Goal: Communication & Community: Answer question/provide support

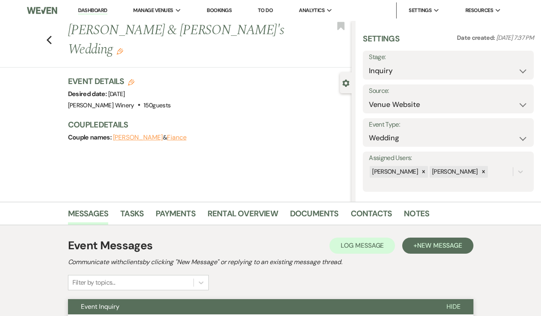
select select "5"
click at [96, 10] on link "Dashboard" at bounding box center [92, 11] width 29 height 8
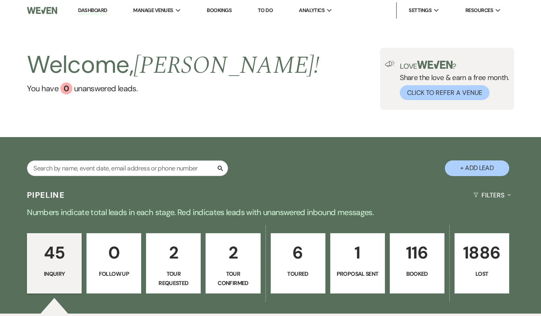
click at [304, 256] on p "6" at bounding box center [298, 252] width 44 height 27
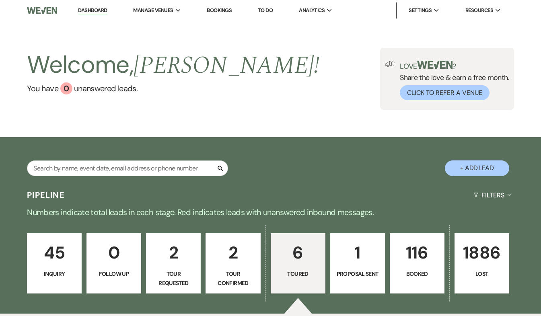
select select "5"
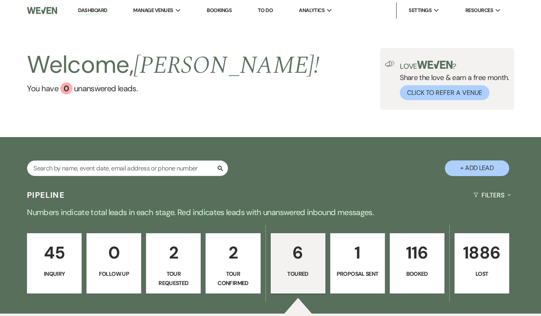
select select "5"
click at [244, 279] on p "Tour Confirmed" at bounding box center [233, 278] width 44 height 18
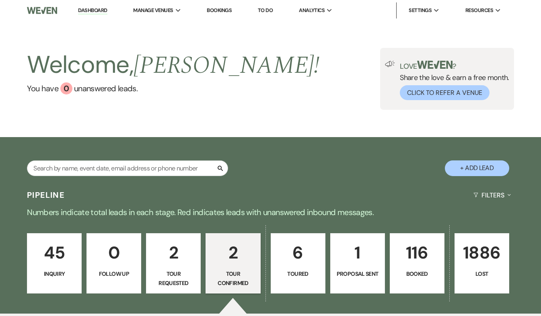
select select "4"
click at [297, 273] on p "Toured" at bounding box center [298, 273] width 44 height 9
select select "5"
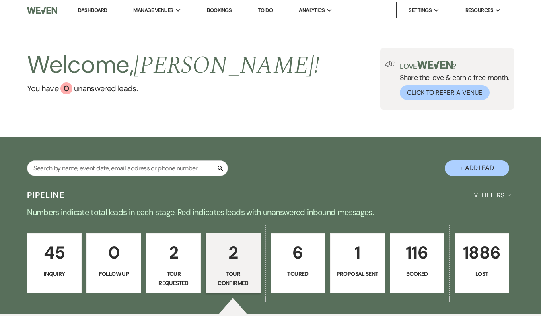
select select "5"
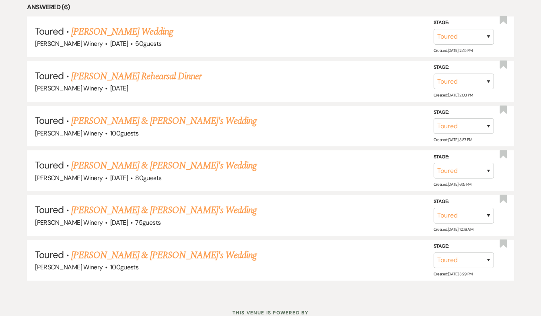
scroll to position [396, 0]
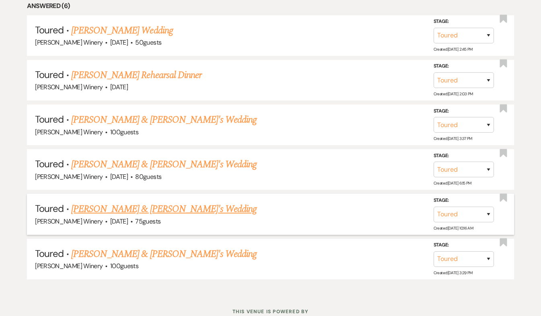
click at [142, 207] on link "[PERSON_NAME] & [PERSON_NAME]'s Wedding" at bounding box center [164, 209] width 186 height 14
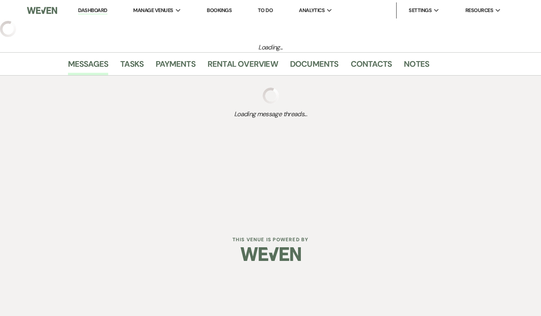
select select "5"
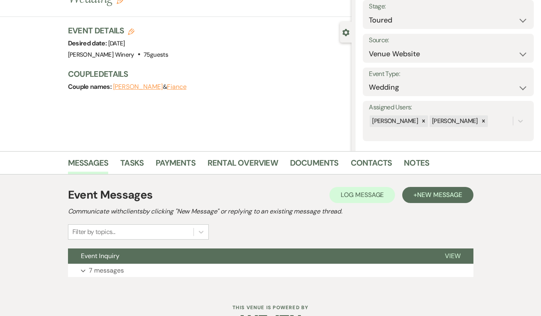
scroll to position [76, 0]
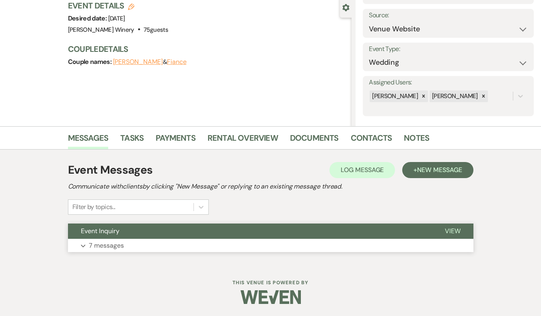
click at [114, 244] on p "7 messages" at bounding box center [106, 245] width 35 height 10
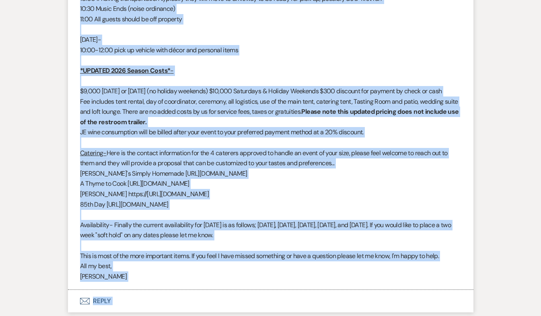
scroll to position [1445, 0]
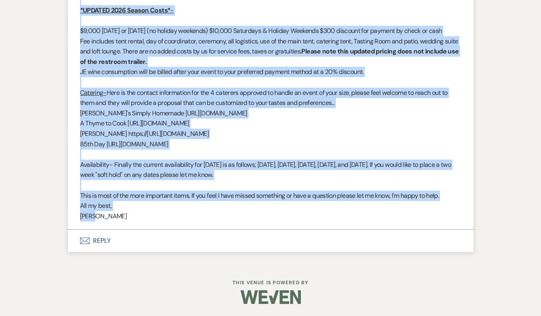
drag, startPoint x: 80, startPoint y: 49, endPoint x: 235, endPoint y: 218, distance: 229.6
drag, startPoint x: 235, startPoint y: 218, endPoint x: 175, endPoint y: 138, distance: 100.3
copy div "Lo Ipsum & Dolorsi, Ametconse, A elit sed d eiusmo te! I utla etd ma aliq. Enim…"
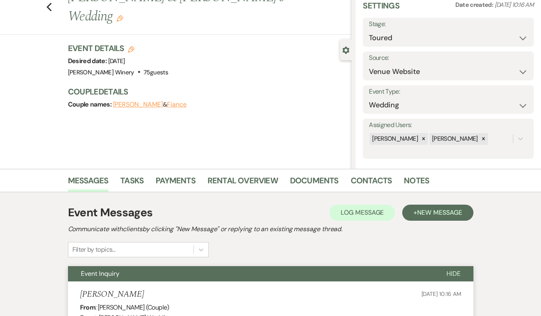
scroll to position [0, 0]
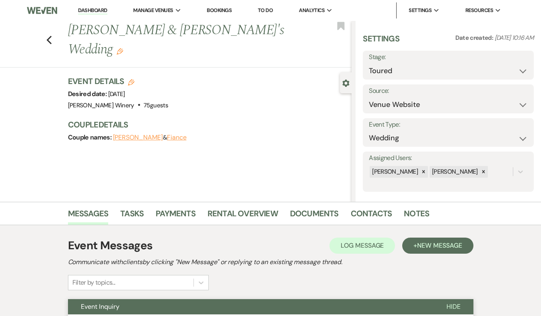
click at [95, 9] on link "Dashboard" at bounding box center [92, 11] width 29 height 8
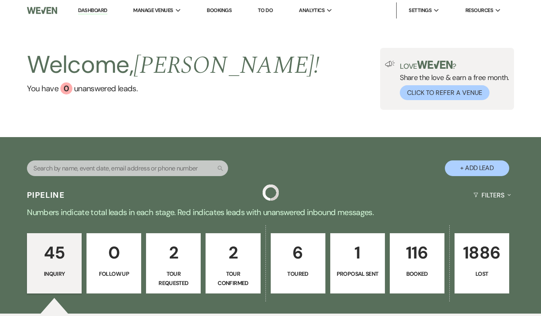
click at [224, 245] on p "2" at bounding box center [233, 252] width 44 height 27
select select "4"
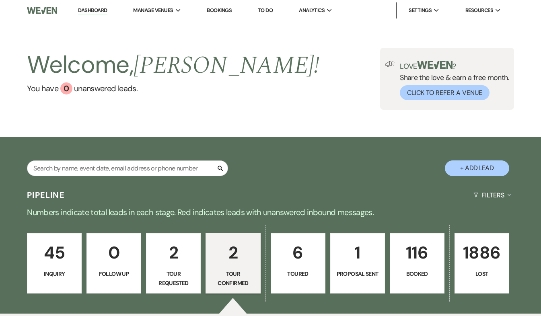
click at [224, 245] on p "2" at bounding box center [233, 252] width 44 height 27
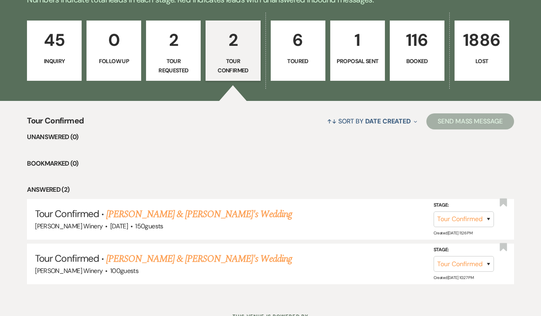
scroll to position [246, 0]
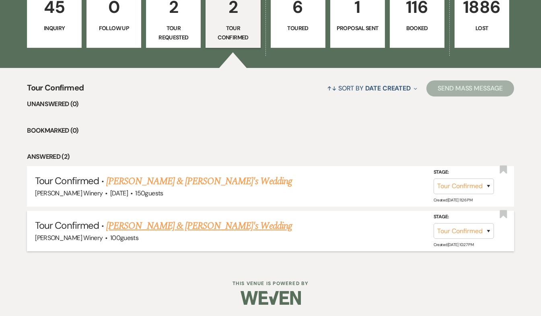
click at [195, 231] on link "[PERSON_NAME] & [PERSON_NAME]'s Wedding" at bounding box center [199, 226] width 186 height 14
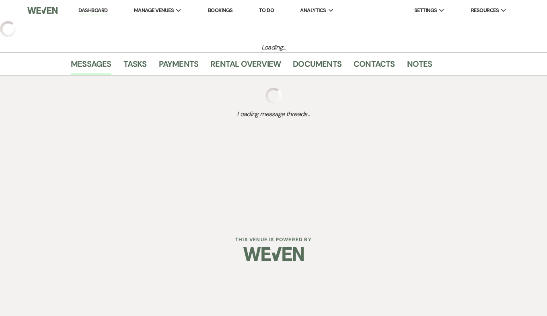
select select "4"
select select "5"
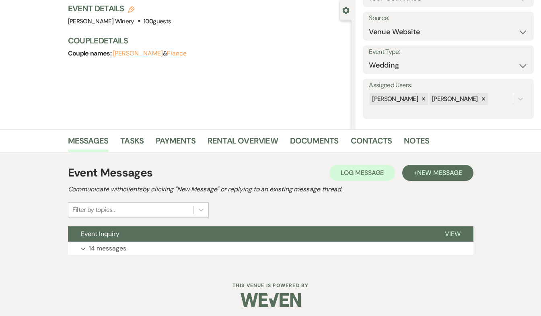
scroll to position [76, 0]
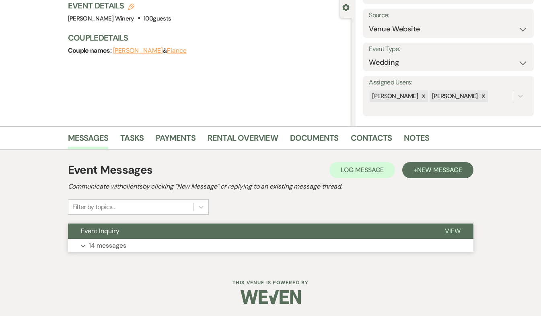
click at [144, 245] on button "Expand 14 messages" at bounding box center [270, 246] width 405 height 14
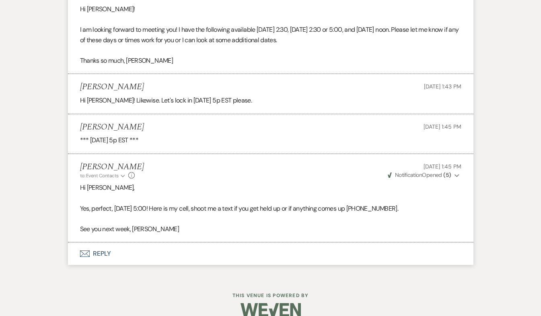
scroll to position [1428, 0]
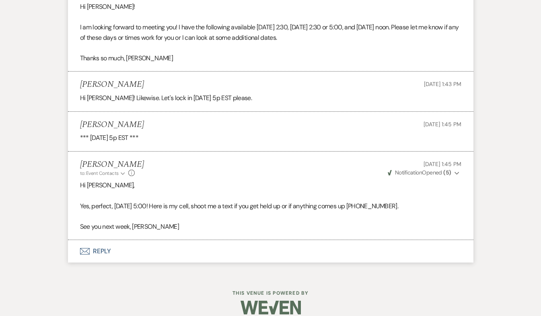
click at [94, 240] on button "Envelope Reply" at bounding box center [270, 251] width 405 height 23
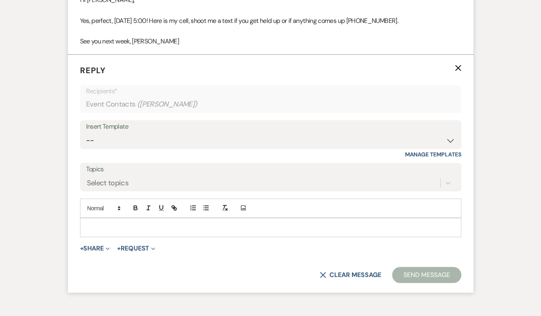
scroll to position [1619, 0]
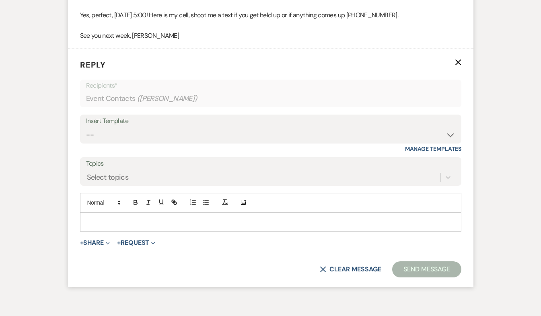
click at [101, 218] on p at bounding box center [270, 222] width 368 height 9
paste div
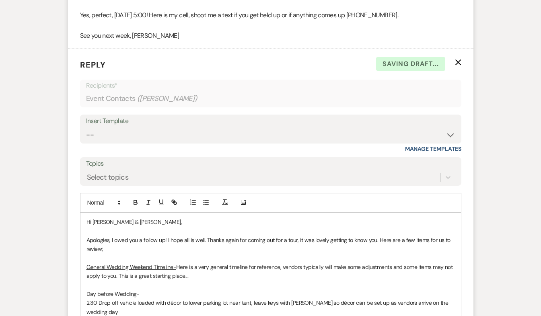
click at [131, 218] on span "Hi [PERSON_NAME] & [PERSON_NAME]," at bounding box center [134, 221] width 96 height 7
click at [205, 236] on span "Apologies, I owed you a follow up! I hope all is well. Thanks again for coming …" at bounding box center [268, 244] width 365 height 16
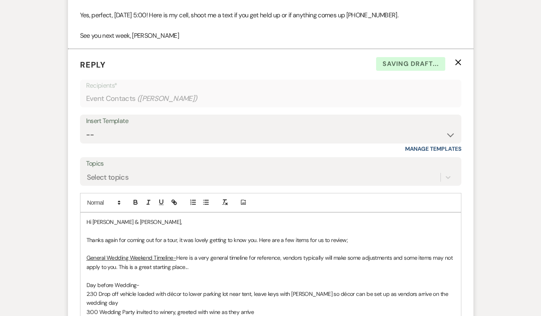
click at [352, 236] on p "Thanks again for coming out for a tour, it was lovely getting to know you. Here…" at bounding box center [270, 240] width 368 height 9
click at [257, 236] on span "Thanks again for coming out for a tour, it was lovely getting to know you. Here…" at bounding box center [216, 239] width 261 height 7
drag, startPoint x: 388, startPoint y: 230, endPoint x: 414, endPoint y: 250, distance: 33.0
click at [414, 254] on span "Here is a very general timeline for reference, vendors typically will make some…" at bounding box center [269, 262] width 367 height 16
click at [311, 236] on span "Thanks again for coming out for a tour, it was lovely getting to know you both …" at bounding box center [243, 239] width 315 height 7
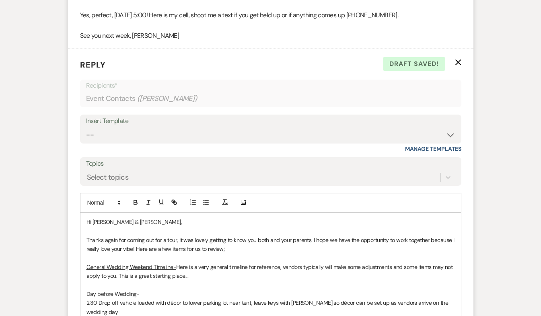
drag, startPoint x: 213, startPoint y: 238, endPoint x: 245, endPoint y: 235, distance: 31.5
click at [315, 253] on p at bounding box center [270, 257] width 368 height 9
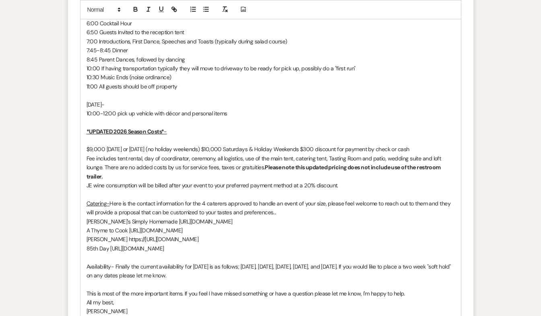
scroll to position [2057, 0]
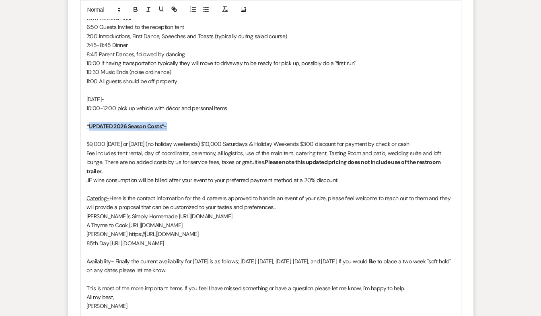
drag, startPoint x: 88, startPoint y: 107, endPoint x: 171, endPoint y: 109, distance: 83.2
click at [171, 122] on p "*UPDATED 2026 Season Costs* -" at bounding box center [270, 126] width 368 height 9
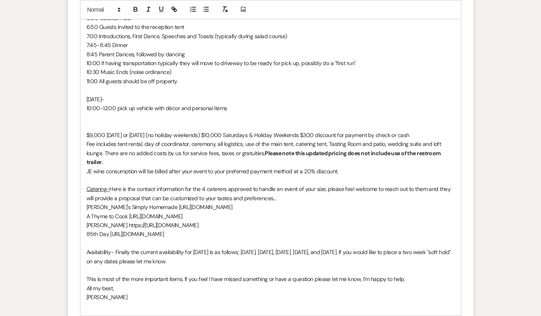
click at [104, 95] on p "[DATE]-" at bounding box center [270, 99] width 368 height 9
click at [371, 230] on p "85th Day [URL][DOMAIN_NAME]" at bounding box center [270, 234] width 368 height 9
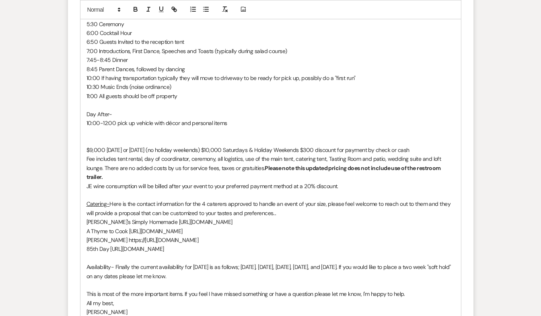
scroll to position [2044, 0]
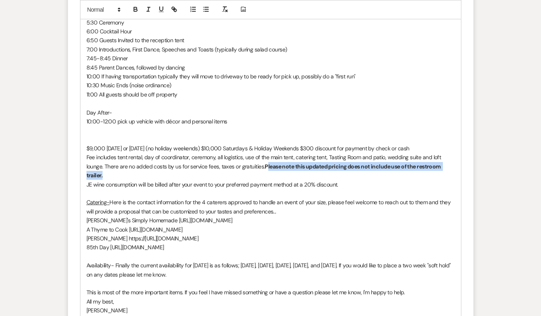
drag, startPoint x: 266, startPoint y: 146, endPoint x: 281, endPoint y: 153, distance: 16.5
click at [281, 153] on p "Fee includes tent rental, day of coordinator, ceremony, all logistics, use of t…" at bounding box center [270, 166] width 368 height 27
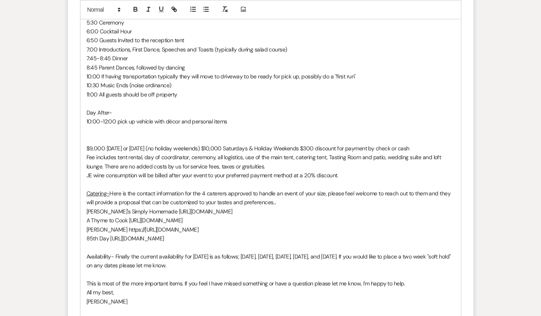
click at [86, 153] on div "Hi [PERSON_NAME] & [PERSON_NAME], Thanks again for coming out for a tour, it wa…" at bounding box center [270, 54] width 380 height 532
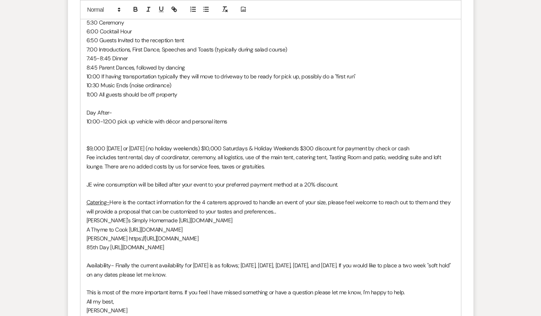
click at [344, 180] on p "﻿ JE wine consumption will be billed after your event to your preferred payment…" at bounding box center [270, 184] width 368 height 9
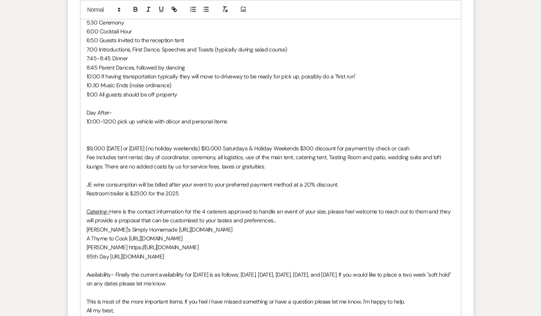
click at [124, 189] on p "Restroom trailer is $2500 for the 2025" at bounding box center [270, 193] width 368 height 9
click at [193, 189] on p "Restroom trailer rental is $2500 for the 2025" at bounding box center [270, 193] width 368 height 9
click at [85, 172] on div "Hi [PERSON_NAME] & [PERSON_NAME], Thanks again for coming out for a tour, it wa…" at bounding box center [270, 63] width 380 height 550
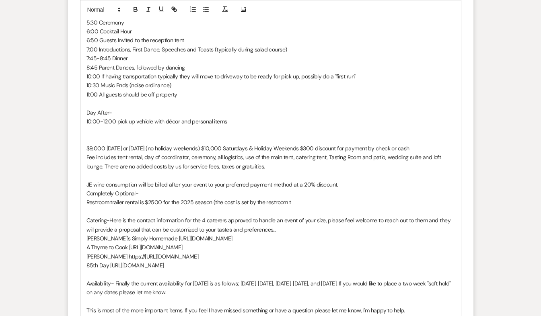
click at [292, 198] on p "Restroom trailer rental is $2500 for the 2025 season (the cost is set by the re…" at bounding box center [270, 202] width 368 height 9
click at [85, 175] on div "Hi [PERSON_NAME] & [PERSON_NAME], Thanks again for coming out for a tour, it wa…" at bounding box center [270, 67] width 380 height 559
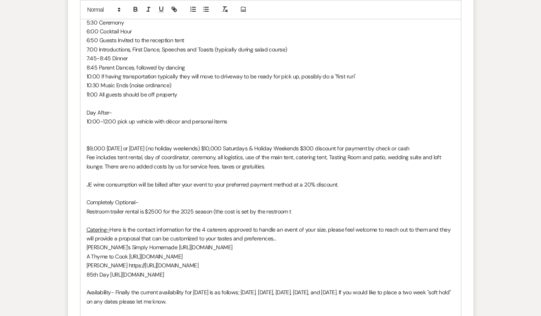
click at [92, 135] on p at bounding box center [270, 139] width 368 height 9
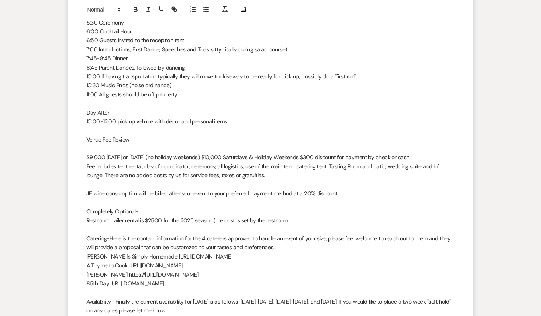
click at [156, 207] on p "Completely Optional-" at bounding box center [270, 211] width 368 height 9
click at [87, 216] on p "Restroom trailer rental is $2500 for the 2025 season (the cost is set by the re…" at bounding box center [270, 220] width 368 height 9
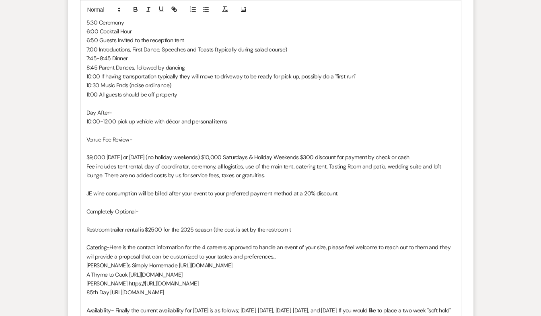
click at [313, 234] on p at bounding box center [270, 238] width 368 height 9
click at [304, 225] on p "Restroom trailer rental is $2500 for the 2025 season (the cost is set by the re…" at bounding box center [270, 229] width 368 height 9
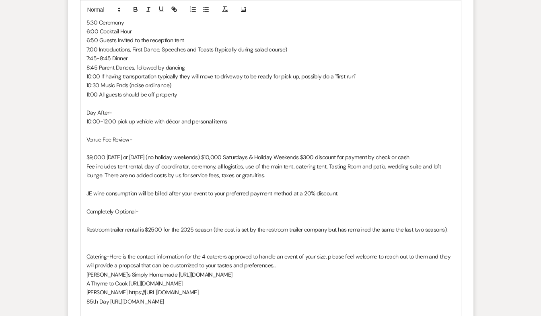
click at [91, 234] on p at bounding box center [270, 238] width 368 height 9
click at [90, 216] on p at bounding box center [270, 220] width 368 height 9
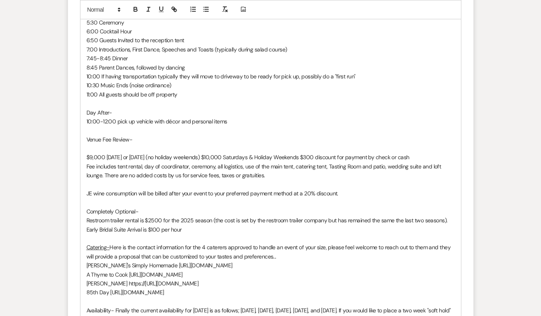
click at [88, 144] on p at bounding box center [270, 148] width 368 height 9
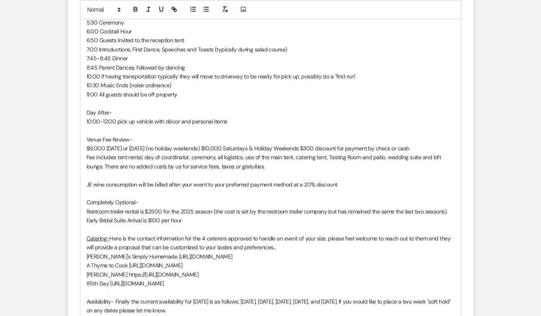
click at [100, 288] on p at bounding box center [270, 292] width 368 height 9
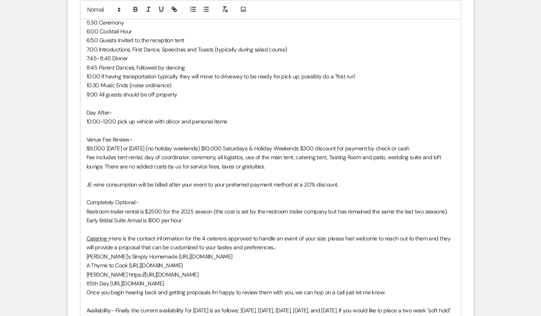
drag, startPoint x: 197, startPoint y: 274, endPoint x: 251, endPoint y: 261, distance: 55.4
click at [251, 279] on p "85th Day [URL][DOMAIN_NAME]" at bounding box center [270, 283] width 368 height 9
click at [201, 216] on p "Early Bridal Suite Arrival is $100 per hour" at bounding box center [270, 220] width 368 height 9
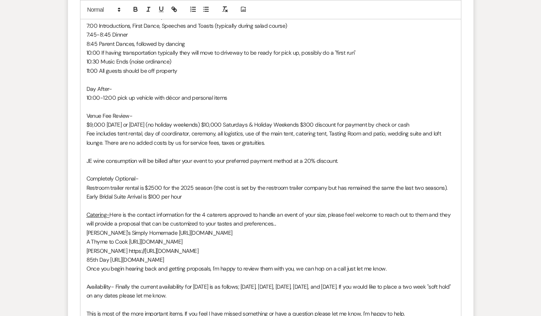
click at [414, 264] on p "Once you begin hearing back and getting proposals, I'm happy to review them wit…" at bounding box center [270, 268] width 368 height 9
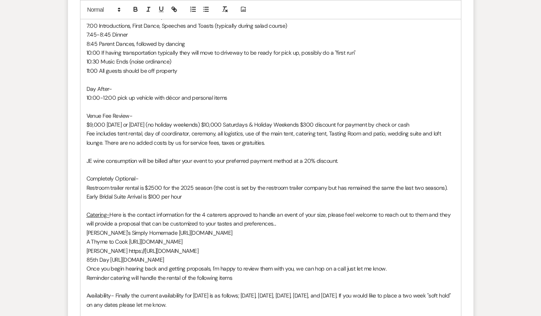
click at [86, 273] on p "Reminder catering will handle the rental of the following items" at bounding box center [270, 277] width 368 height 9
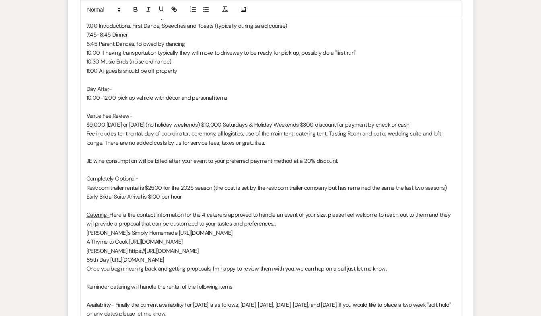
click at [237, 282] on p "Reminder catering will handle the rental of the following items" at bounding box center [270, 286] width 368 height 9
click at [84, 266] on div "Hi [PERSON_NAME] & [PERSON_NAME], Thanks again for coming out for a tour, it wa…" at bounding box center [270, 66] width 380 height 604
click at [403, 282] on p "*Reminder catering will handle the rental of the following items (including but…" at bounding box center [270, 286] width 368 height 9
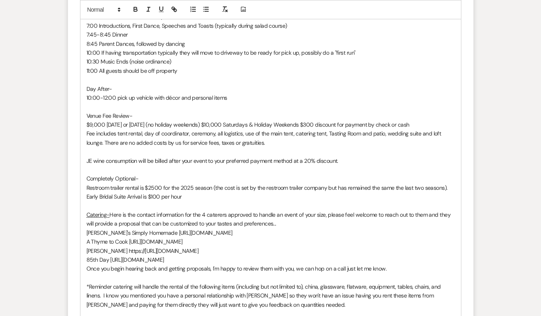
click at [115, 282] on p "*Reminder catering will handle the rental of the following items (including but…" at bounding box center [270, 295] width 368 height 27
click at [93, 309] on p at bounding box center [270, 313] width 368 height 9
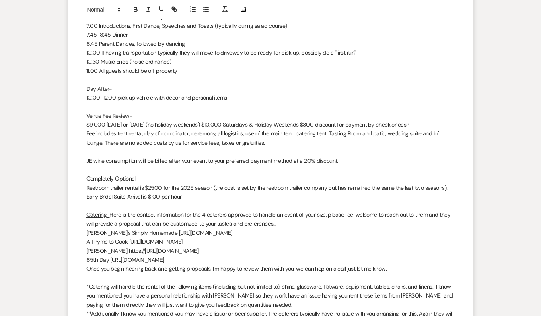
drag, startPoint x: 425, startPoint y: 294, endPoint x: 437, endPoint y: 288, distance: 13.3
click at [437, 288] on p "*Catering will handle the rental of the following items (including but not limi…" at bounding box center [270, 295] width 368 height 27
click at [300, 309] on p "**Additionally, I know you mentioned you may have a liquor or beer supplier. Th…" at bounding box center [270, 318] width 368 height 18
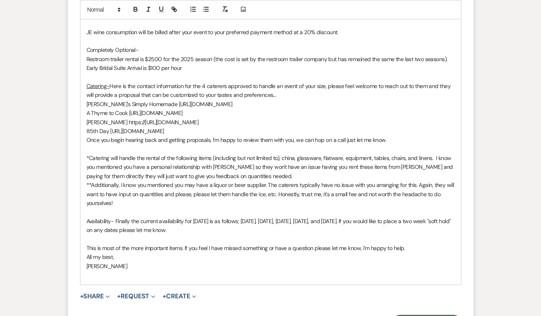
scroll to position [2212, 0]
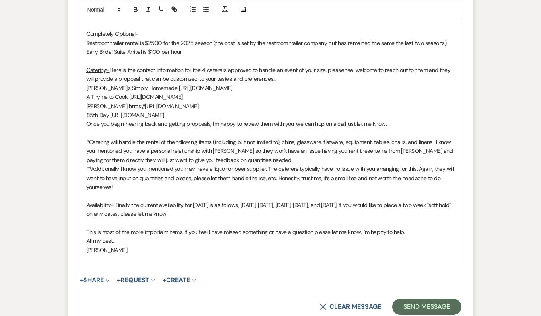
click at [288, 201] on p "Availability- Finally the current availability for [DATE] is as follows; [DATE]…" at bounding box center [270, 210] width 368 height 18
click at [177, 201] on p "Availability- Finally the current availability for [DATE] is as follows; [DATE]…" at bounding box center [270, 210] width 368 height 18
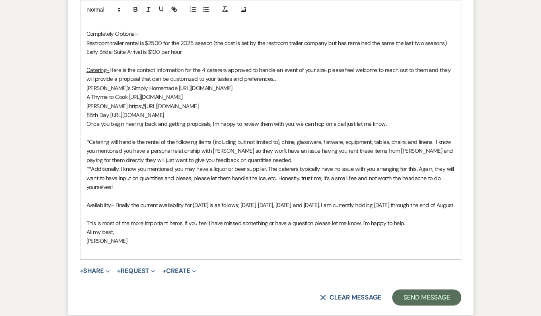
click at [413, 219] on p "This is most of the more important items. If you feel I have missed something o…" at bounding box center [270, 223] width 368 height 9
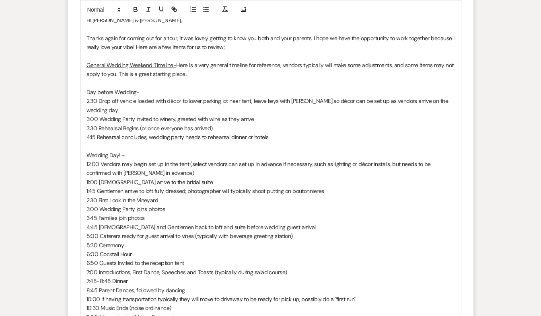
scroll to position [1782, 0]
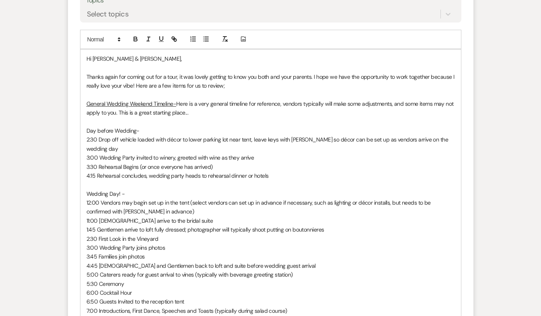
click at [109, 78] on span "Thanks again for coming out for a tour, it was lovely getting to know you both …" at bounding box center [270, 81] width 369 height 16
click at [133, 74] on span "Thanks again for coming out for a tour, it was lovely getting to know you both …" at bounding box center [270, 81] width 369 height 16
click at [145, 74] on span "Thanks again for coming out for a tour, it was lovely getting to know you both …" at bounding box center [270, 81] width 369 height 16
click at [184, 90] on p at bounding box center [270, 94] width 368 height 9
click at [281, 189] on p "Wedding Day! -" at bounding box center [270, 193] width 368 height 9
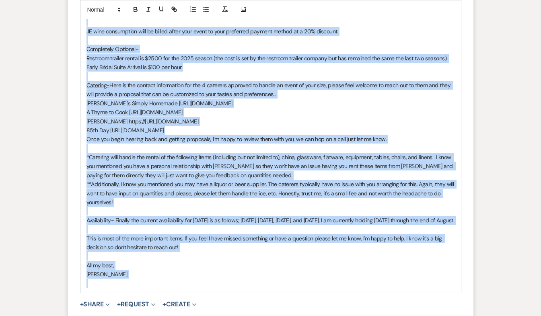
scroll to position [2202, 0]
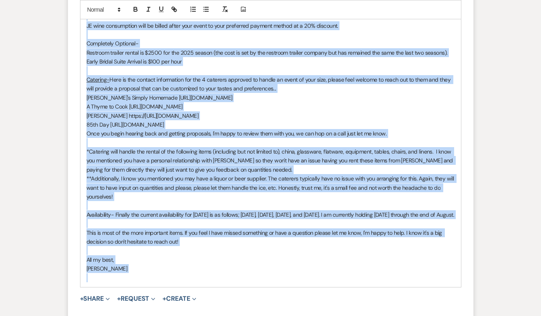
drag, startPoint x: 86, startPoint y: 131, endPoint x: 216, endPoint y: 267, distance: 188.6
copy div "Lo Ipsumdol & Sita, Consec adipi eli seddoe tem inc u labo, et dol magnaa enima…"
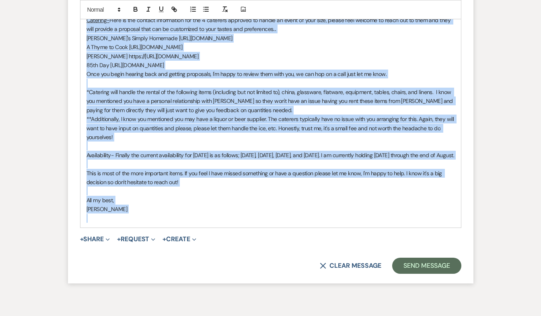
scroll to position [2267, 0]
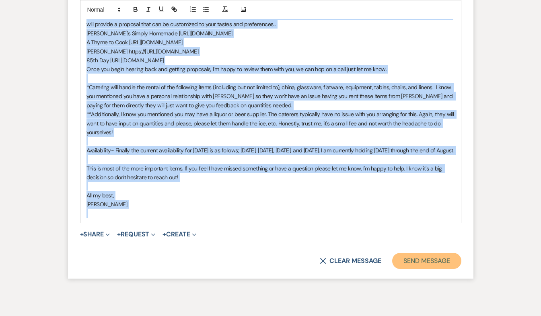
click at [444, 254] on button "Send Message" at bounding box center [426, 261] width 69 height 16
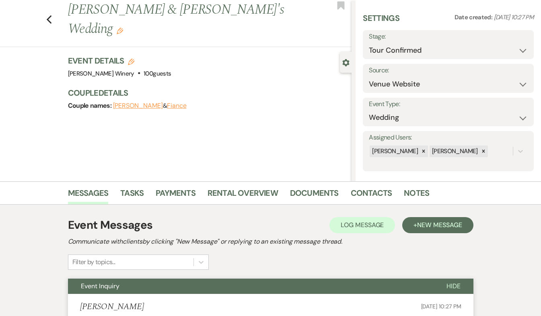
scroll to position [0, 0]
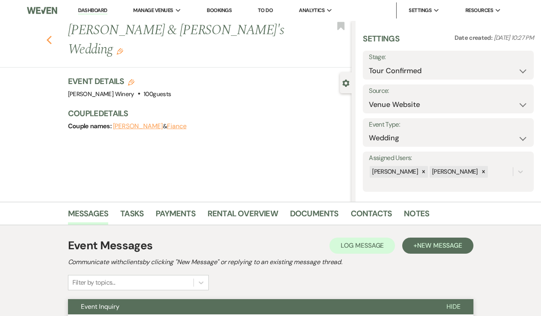
click at [51, 35] on icon "Previous" at bounding box center [49, 40] width 6 height 10
select select "4"
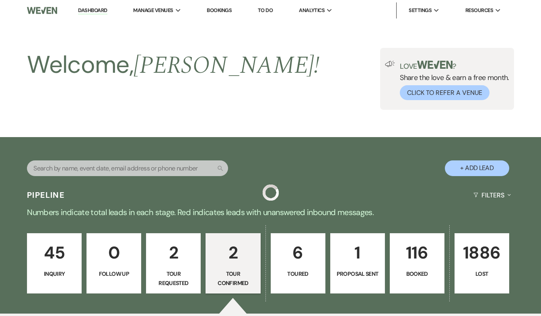
scroll to position [246, 0]
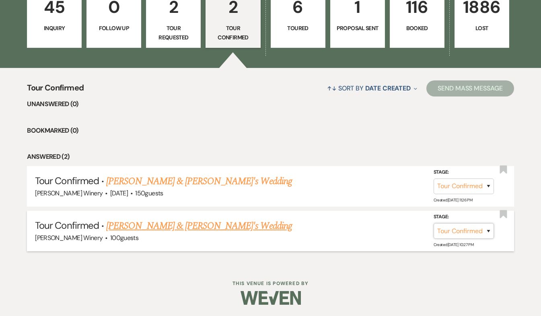
click at [470, 234] on select "Inquiry Follow Up Tour Requested Tour Confirmed Toured Proposal Sent Booked Lost" at bounding box center [463, 231] width 60 height 16
select select "5"
click at [433, 223] on select "Inquiry Follow Up Tour Requested Tour Confirmed Toured Proposal Sent Booked Lost" at bounding box center [463, 231] width 60 height 16
click at [478, 232] on button "Save" at bounding box center [478, 231] width 40 height 16
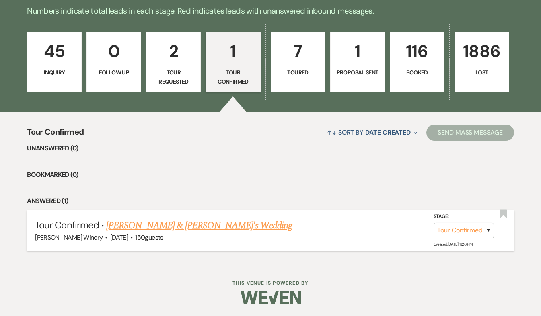
click at [195, 224] on link "[PERSON_NAME] & [PERSON_NAME]'s Wedding" at bounding box center [199, 225] width 186 height 14
select select "4"
select select "5"
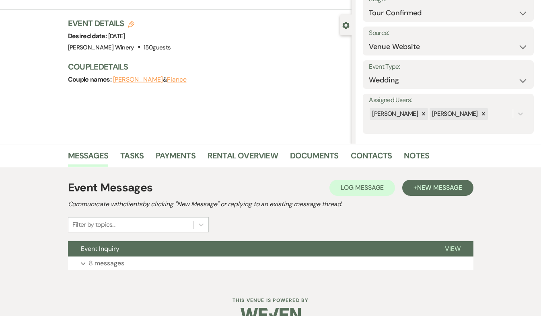
scroll to position [76, 0]
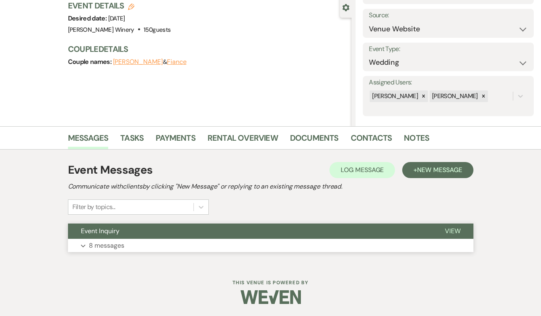
click at [110, 242] on p "8 messages" at bounding box center [106, 245] width 35 height 10
